Goal: Task Accomplishment & Management: Complete application form

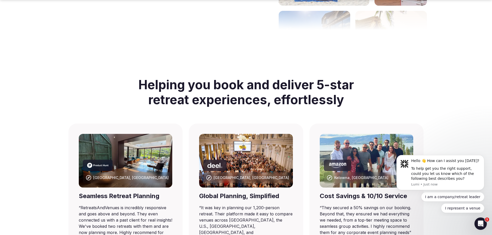
scroll to position [310, 0]
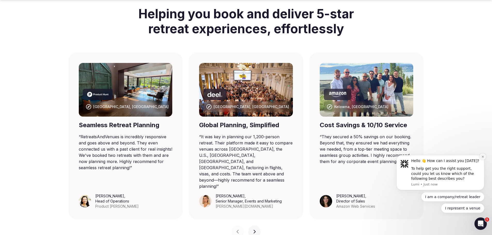
click at [483, 157] on icon "Dismiss notification" at bounding box center [483, 157] width 2 height 2
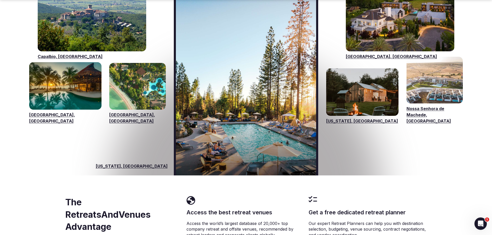
scroll to position [852, 0]
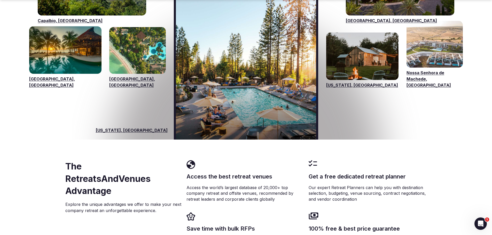
click at [160, 127] on span "[US_STATE], [GEOGRAPHIC_DATA]" at bounding box center [132, 130] width 72 height 6
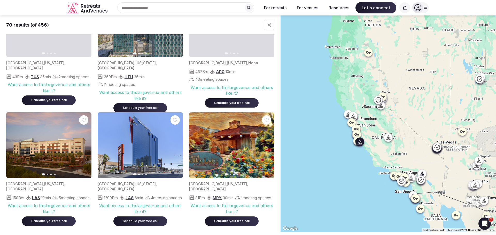
scroll to position [310, 0]
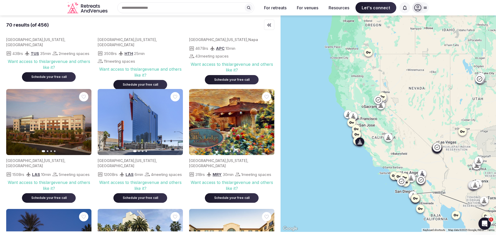
click at [267, 123] on icon "button" at bounding box center [267, 122] width 4 height 4
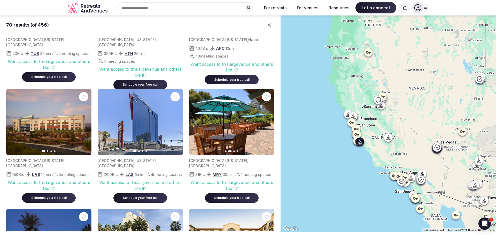
click at [267, 123] on icon "button" at bounding box center [267, 122] width 4 height 4
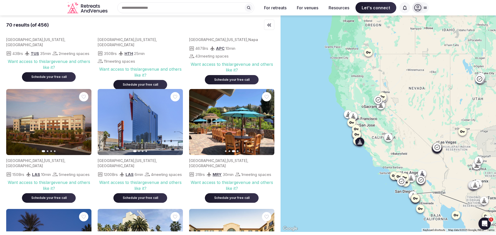
click at [267, 123] on icon "button" at bounding box center [267, 122] width 4 height 4
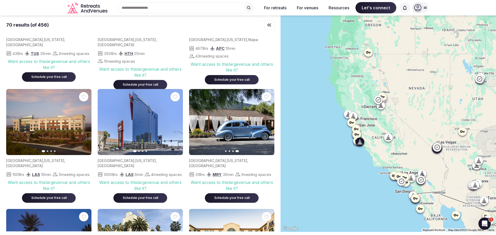
click at [197, 123] on icon "button" at bounding box center [196, 122] width 4 height 4
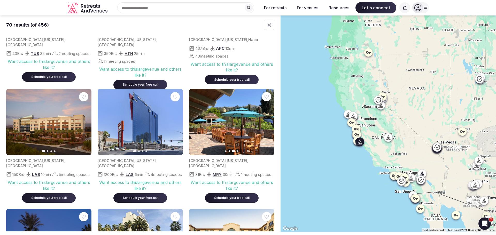
click at [197, 123] on icon "button" at bounding box center [196, 122] width 4 height 4
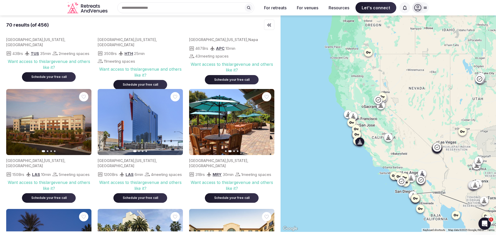
click at [197, 123] on icon "button" at bounding box center [196, 122] width 4 height 4
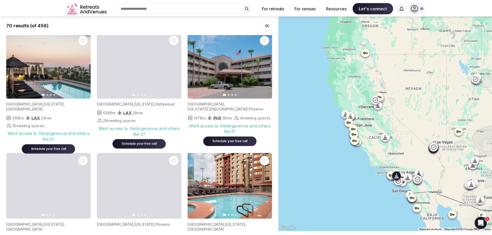
scroll to position [1110, 0]
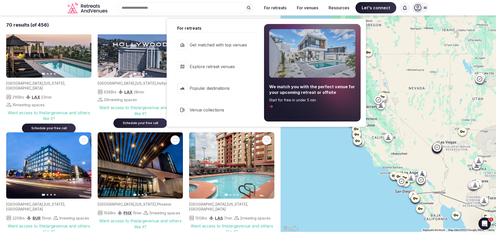
click at [279, 8] on button "For retreats" at bounding box center [275, 7] width 31 height 11
click at [276, 107] on div "We match you with the perfect venue for your upcoming retreat or offsite Start …" at bounding box center [312, 96] width 86 height 25
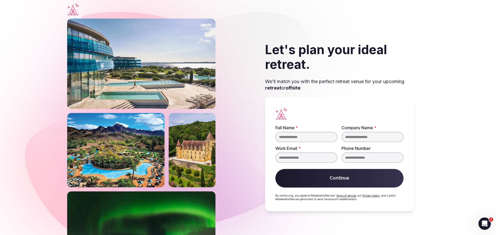
click at [307, 137] on input "Full Name *" at bounding box center [306, 137] width 62 height 10
type input "**********"
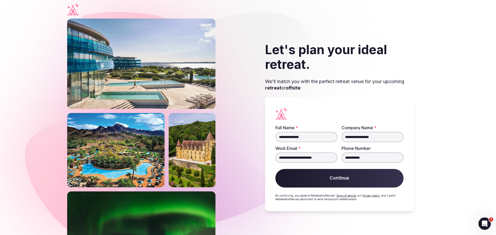
click at [346, 177] on button "Continue" at bounding box center [339, 178] width 128 height 19
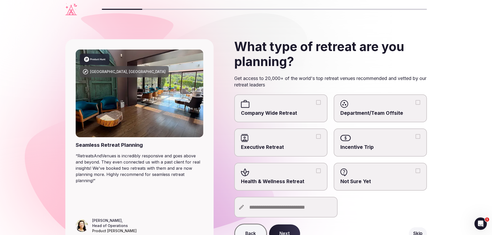
click at [379, 108] on label "Department/Team Offsite" at bounding box center [380, 109] width 93 height 28
click at [416, 105] on button "Department/Team Offsite" at bounding box center [418, 102] width 5 height 5
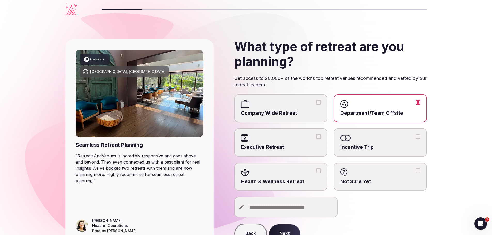
click at [286, 230] on button "Next" at bounding box center [284, 234] width 31 height 19
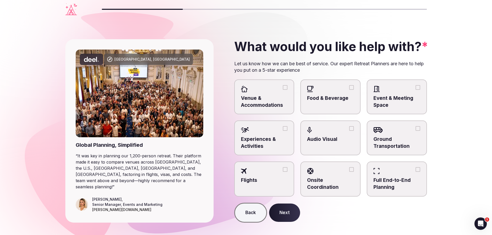
click at [269, 95] on span "Venue & Accommodations" at bounding box center [264, 102] width 47 height 14
click at [283, 90] on button "Venue & Accommodations" at bounding box center [285, 87] width 5 height 5
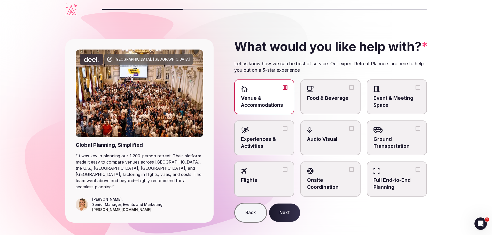
click at [287, 215] on button "Next" at bounding box center [284, 213] width 31 height 19
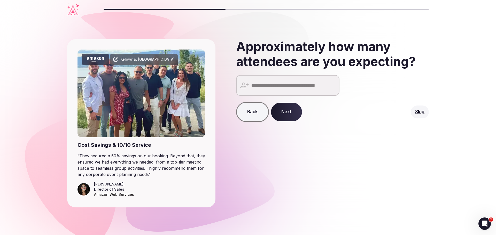
click at [281, 84] on input "number" at bounding box center [287, 85] width 103 height 21
type input "**"
click at [283, 113] on button "Next" at bounding box center [286, 112] width 31 height 19
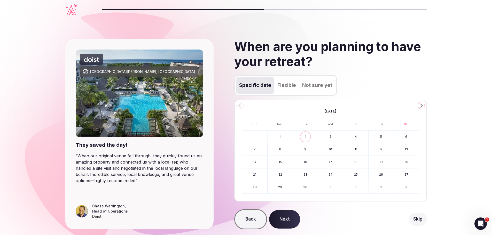
click at [421, 107] on icon "Go to the Next Month" at bounding box center [421, 106] width 6 height 6
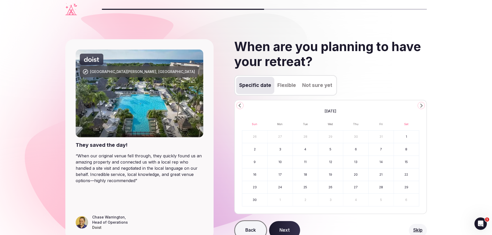
click at [421, 107] on icon "Go to the Next Month" at bounding box center [421, 106] width 6 height 6
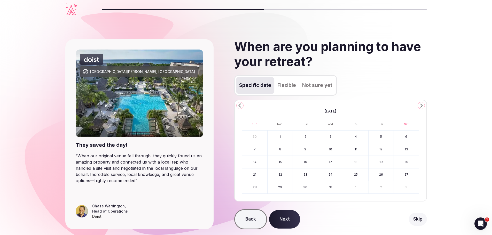
click at [421, 107] on icon "Go to the Next Month" at bounding box center [421, 106] width 6 height 6
click at [358, 187] on button "29" at bounding box center [355, 187] width 25 height 12
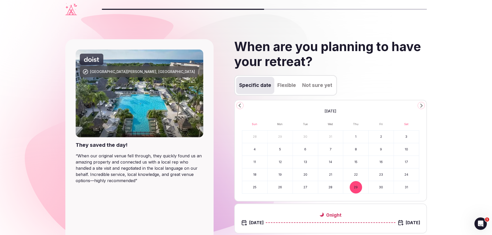
click at [405, 187] on button "31" at bounding box center [406, 187] width 25 height 12
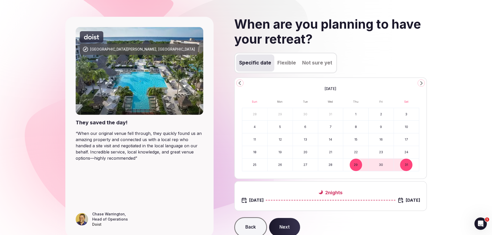
scroll to position [45, 0]
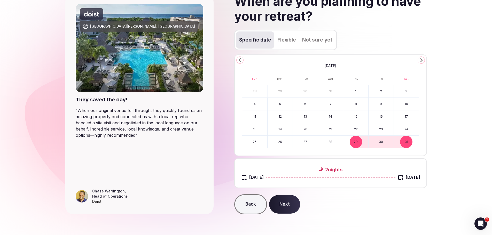
click at [285, 205] on button "Next" at bounding box center [284, 204] width 31 height 19
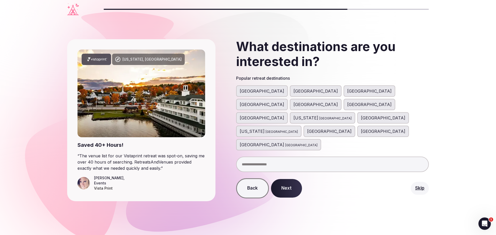
click at [319, 116] on span "[GEOGRAPHIC_DATA]" at bounding box center [335, 118] width 32 height 5
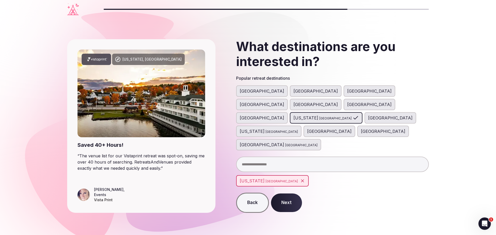
click at [288, 194] on button "Next" at bounding box center [286, 203] width 31 height 19
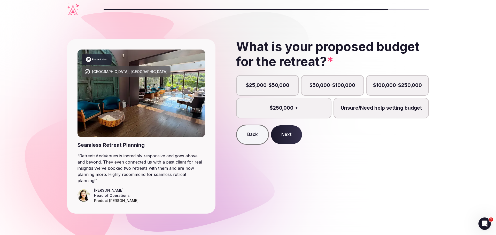
click at [361, 109] on label "Unsure/Need help setting budget" at bounding box center [380, 108] width 95 height 21
click at [381, 109] on button "Unsure/Need help setting budget" at bounding box center [383, 110] width 5 height 5
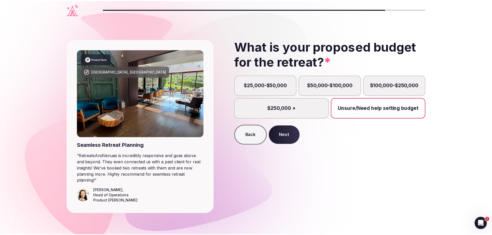
scroll to position [3, 0]
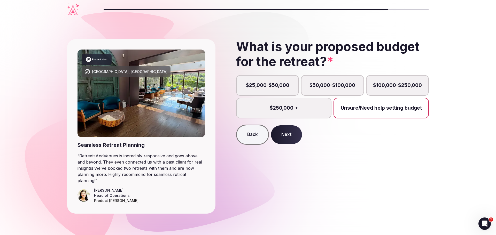
click at [287, 130] on button "Next" at bounding box center [286, 135] width 31 height 19
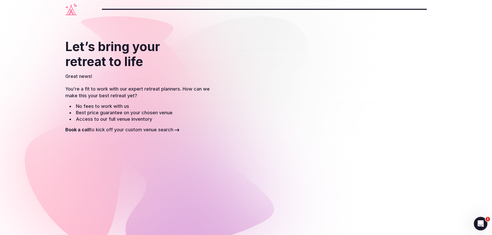
click at [483, 220] on div "Open Intercom Messenger" at bounding box center [479, 223] width 17 height 17
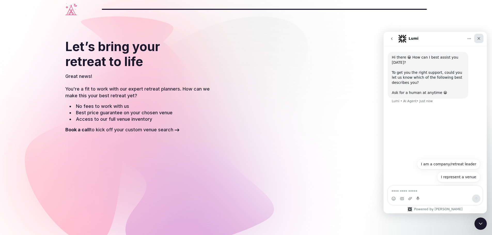
click at [479, 40] on icon "Close" at bounding box center [479, 38] width 4 height 4
